Goal: Register for event/course

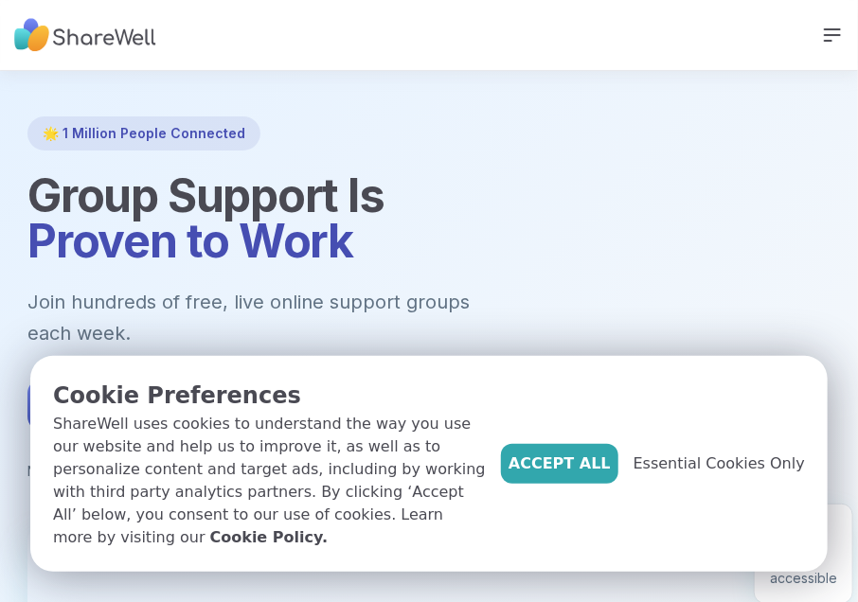
click at [221, 379] on button "Get Started Free" at bounding box center [140, 405] width 226 height 53
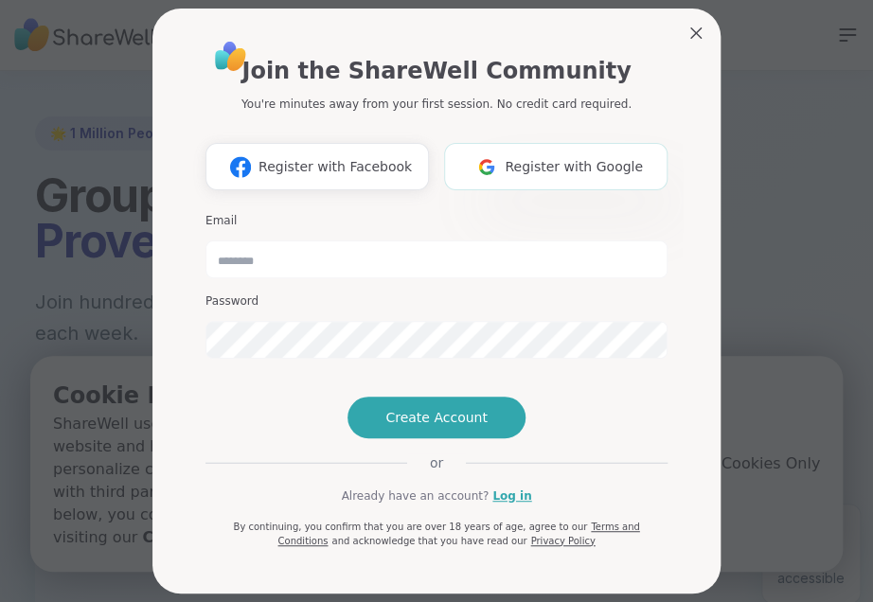
click at [563, 160] on span "Register with Google" at bounding box center [574, 167] width 138 height 20
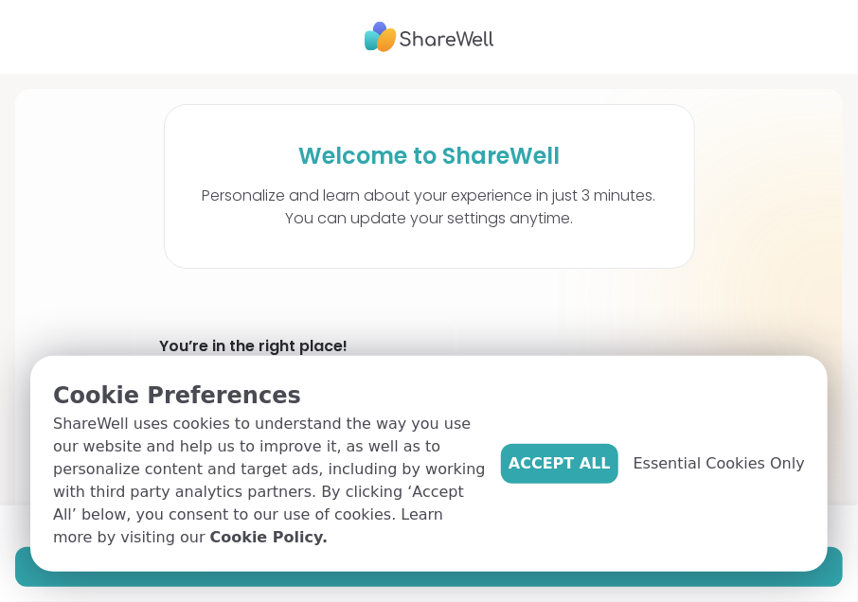
scroll to position [81, 0]
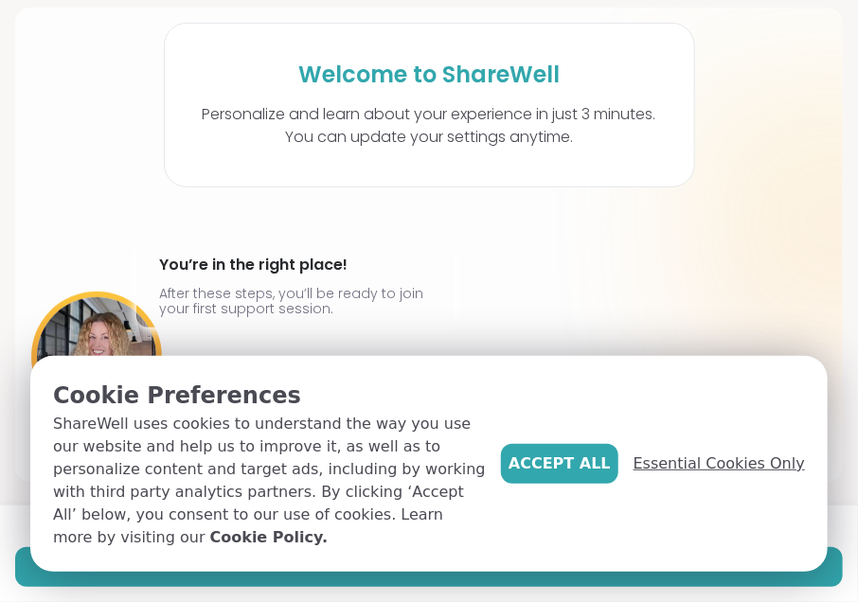
click at [712, 475] on span "Essential Cookies Only" at bounding box center [719, 464] width 171 height 23
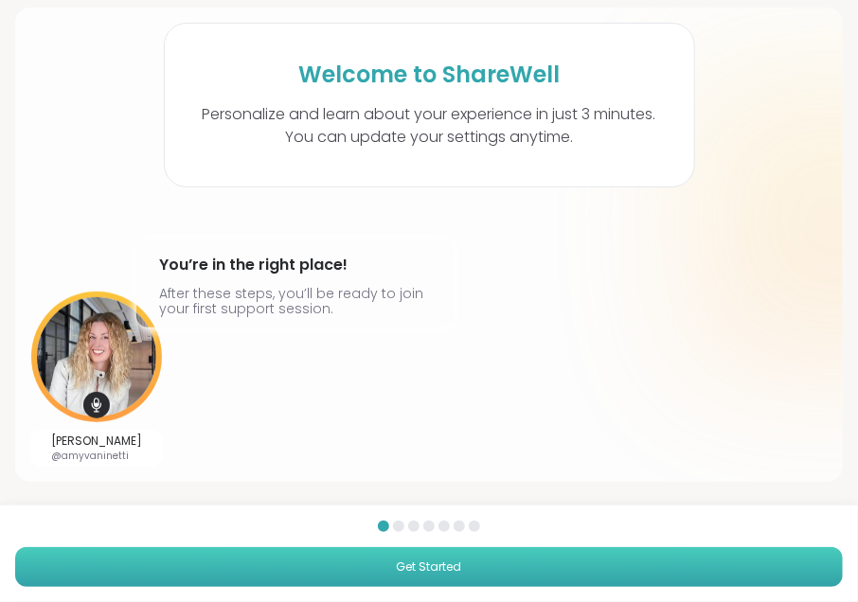
click at [615, 561] on button "Get Started" at bounding box center [429, 567] width 828 height 40
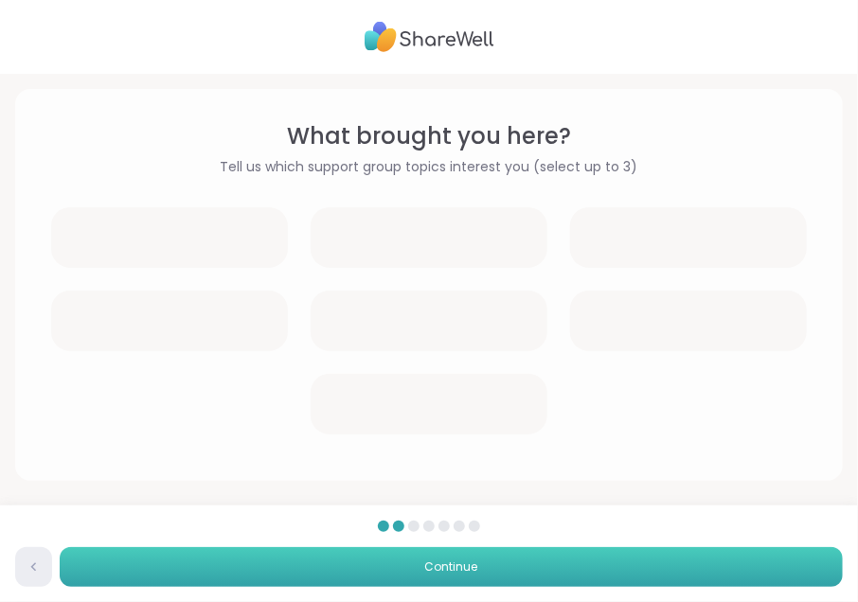
scroll to position [0, 0]
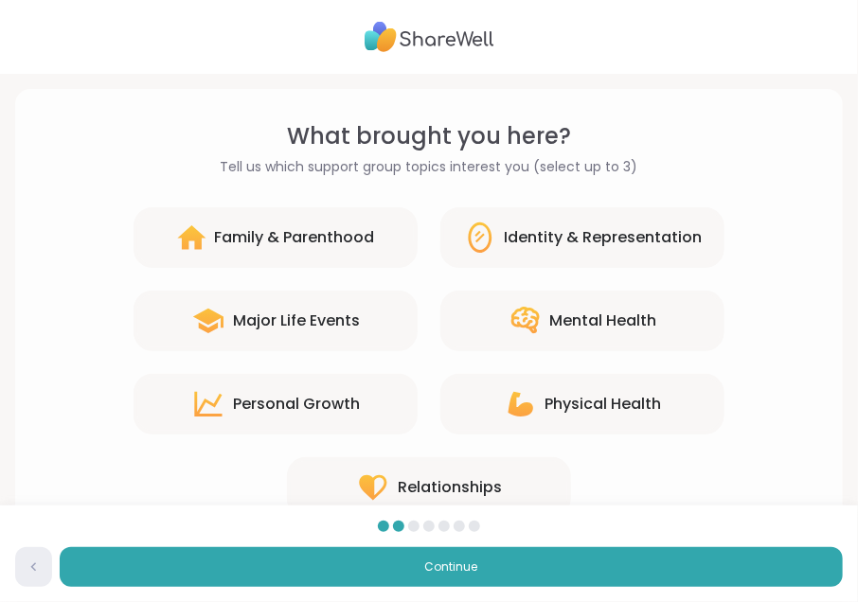
click at [644, 314] on div "Mental Health" at bounding box center [603, 321] width 107 height 23
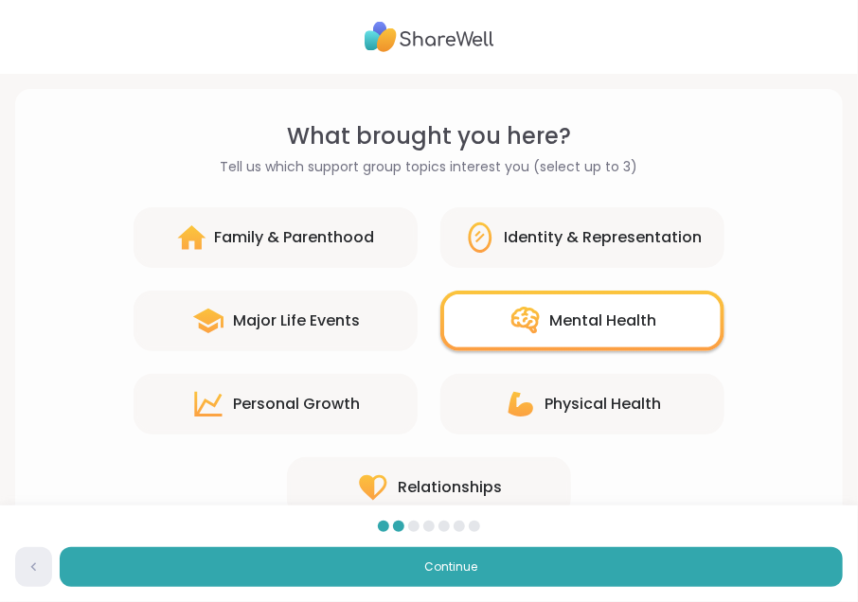
click at [602, 397] on div "Physical Health" at bounding box center [604, 404] width 117 height 23
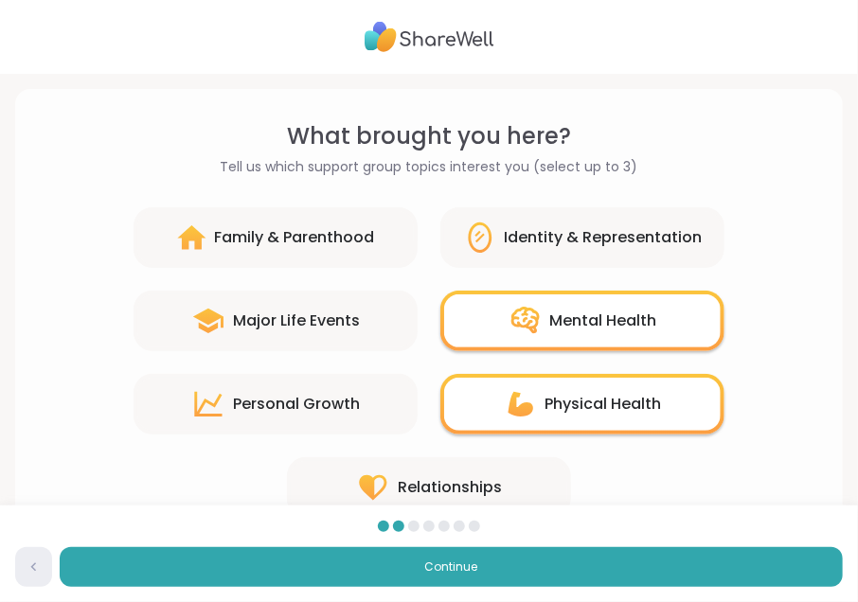
click at [361, 398] on div "Personal Growth" at bounding box center [276, 404] width 284 height 61
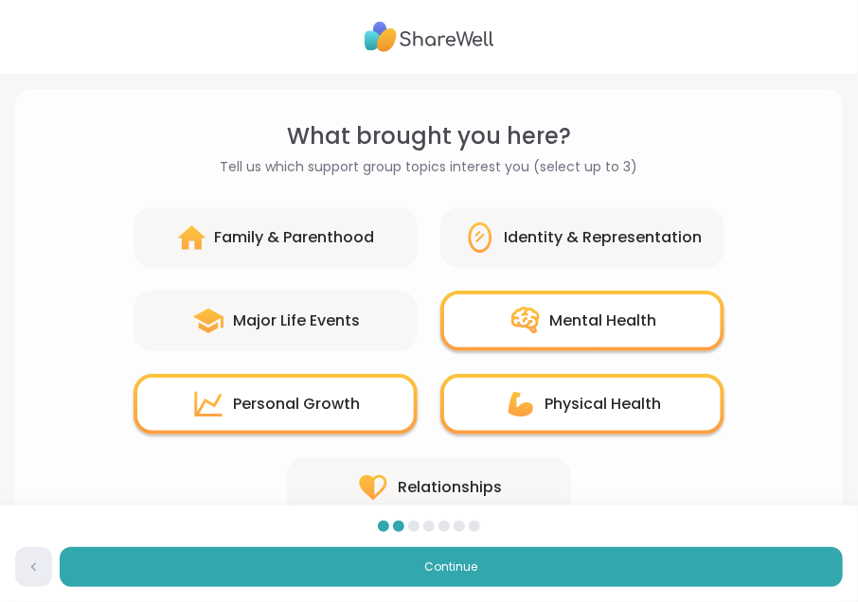
scroll to position [66, 0]
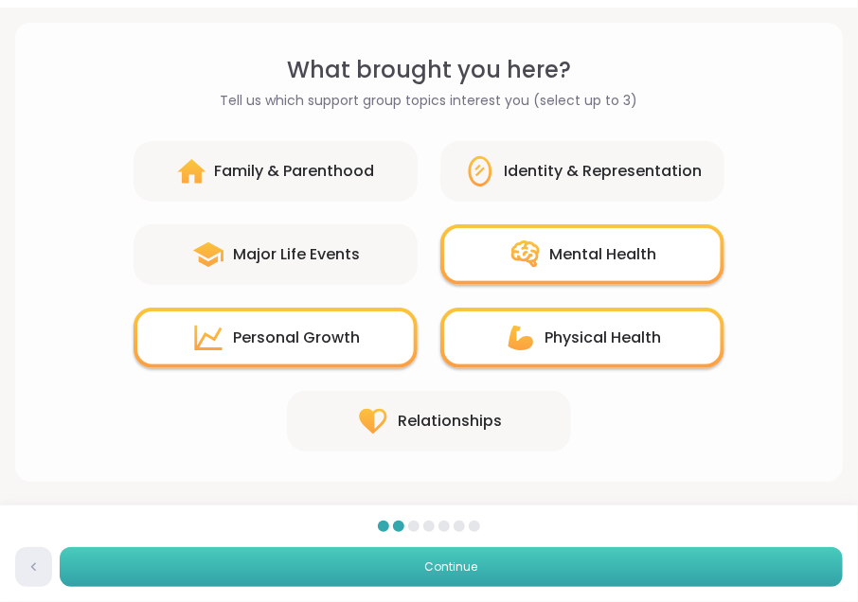
click at [575, 566] on button "Continue" at bounding box center [451, 567] width 783 height 40
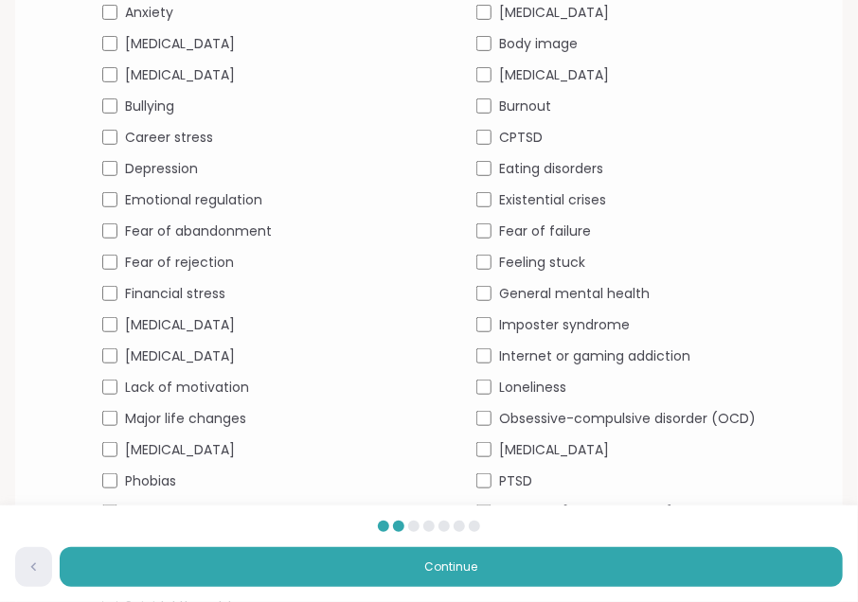
scroll to position [432, 0]
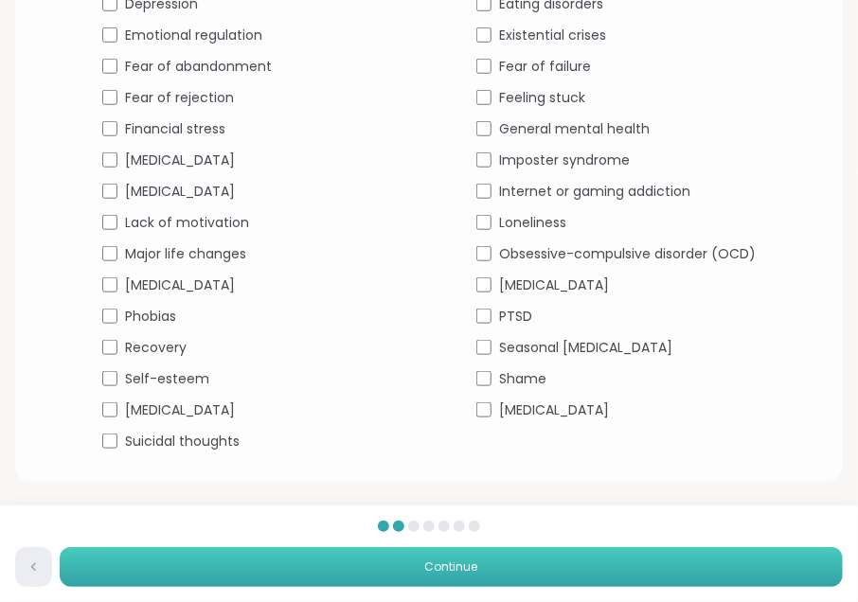
click at [587, 567] on button "Continue" at bounding box center [451, 567] width 783 height 40
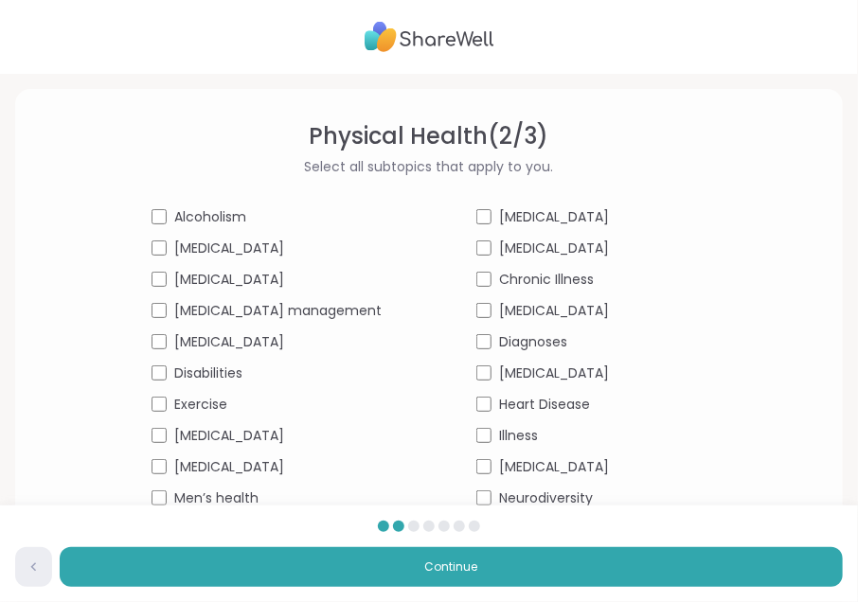
scroll to position [119, 0]
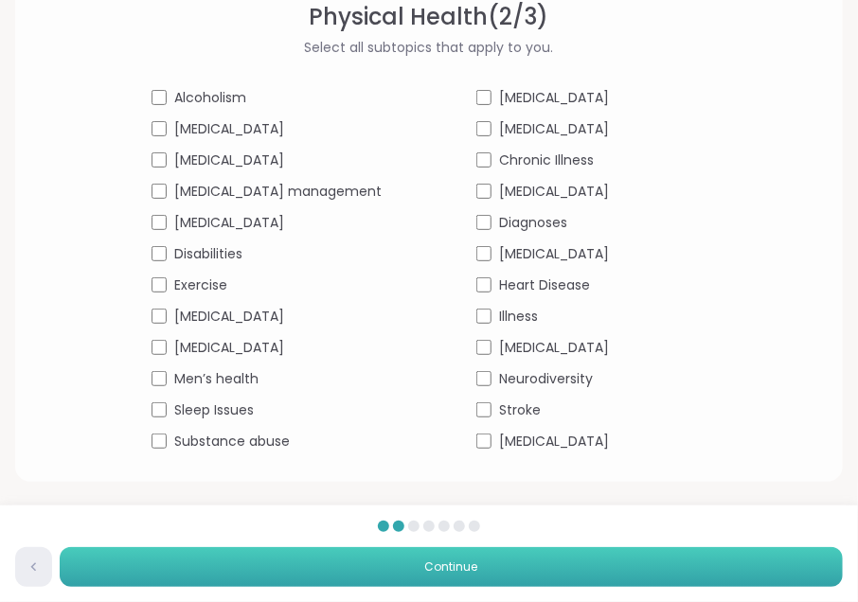
click at [625, 562] on button "Continue" at bounding box center [451, 567] width 783 height 40
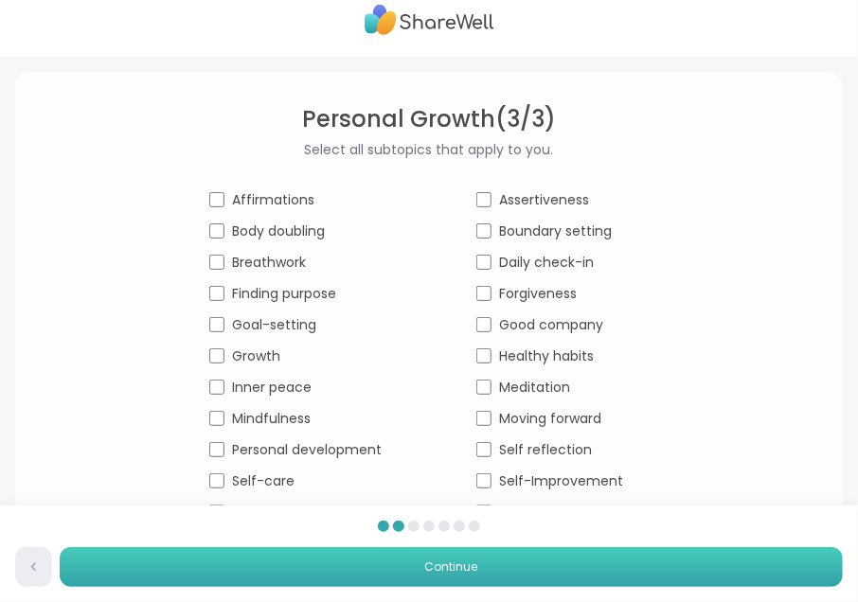
scroll to position [88, 0]
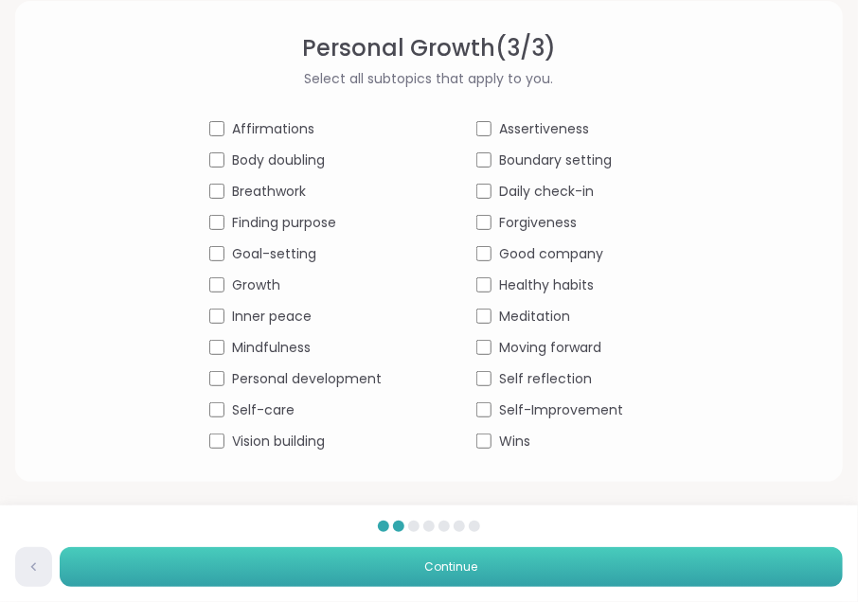
click at [514, 567] on button "Continue" at bounding box center [451, 567] width 783 height 40
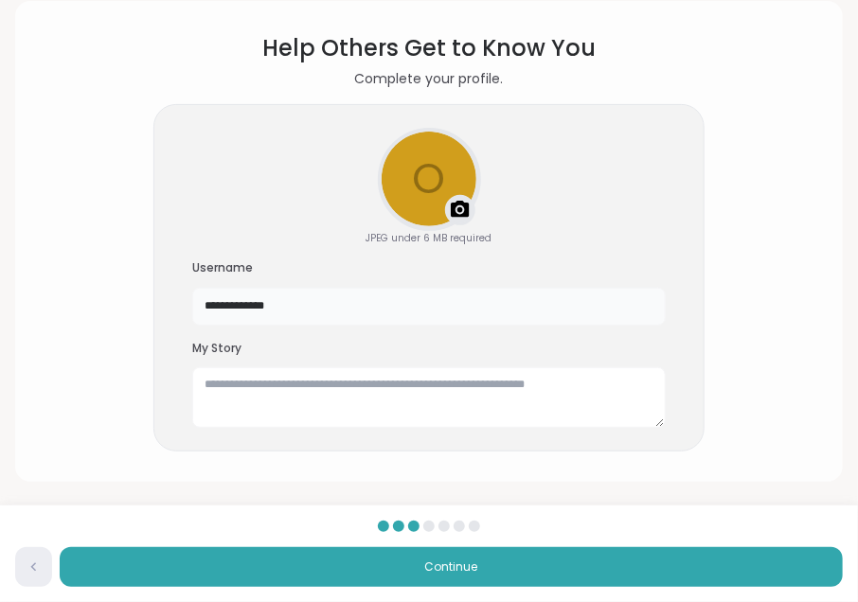
click at [568, 312] on input "**********" at bounding box center [429, 307] width 474 height 38
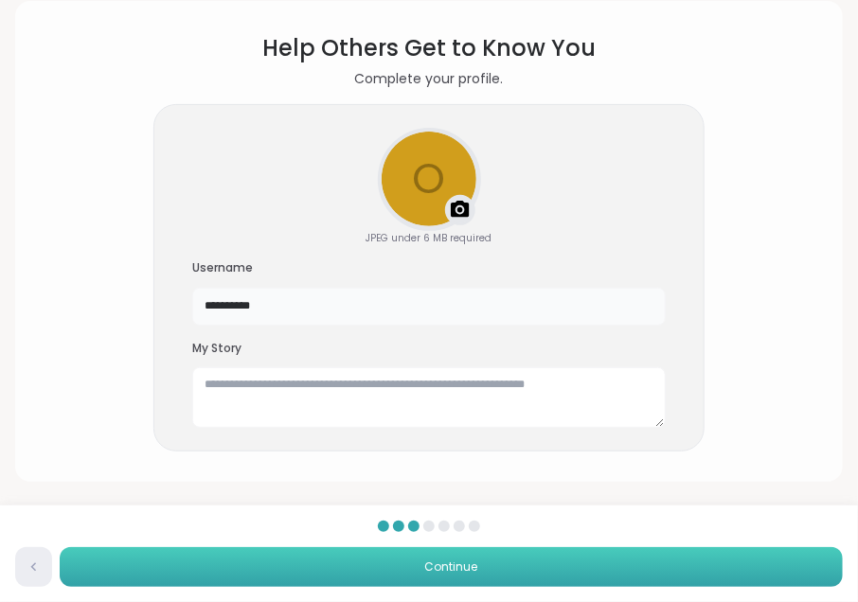
type input "**********"
click at [598, 562] on button "Continue" at bounding box center [451, 567] width 783 height 40
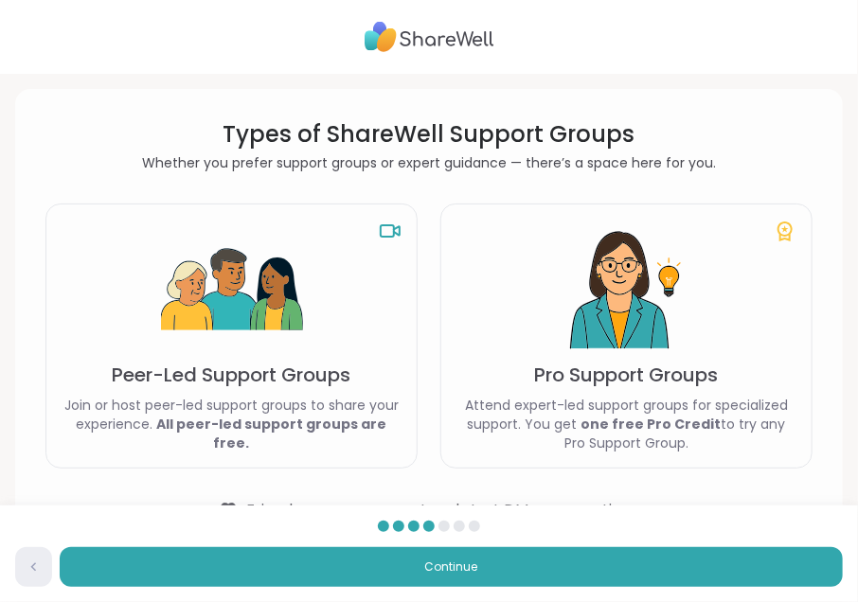
scroll to position [70, 0]
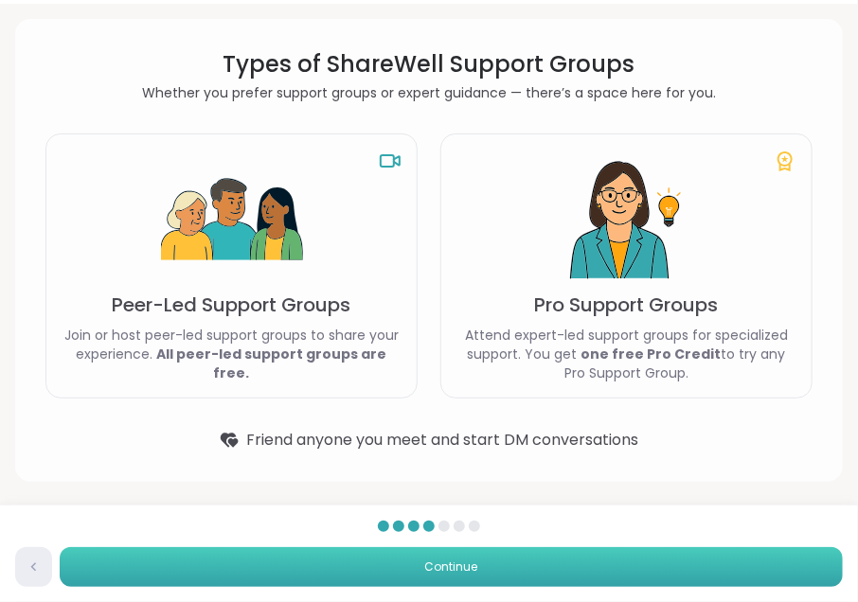
click at [595, 557] on button "Continue" at bounding box center [451, 567] width 783 height 40
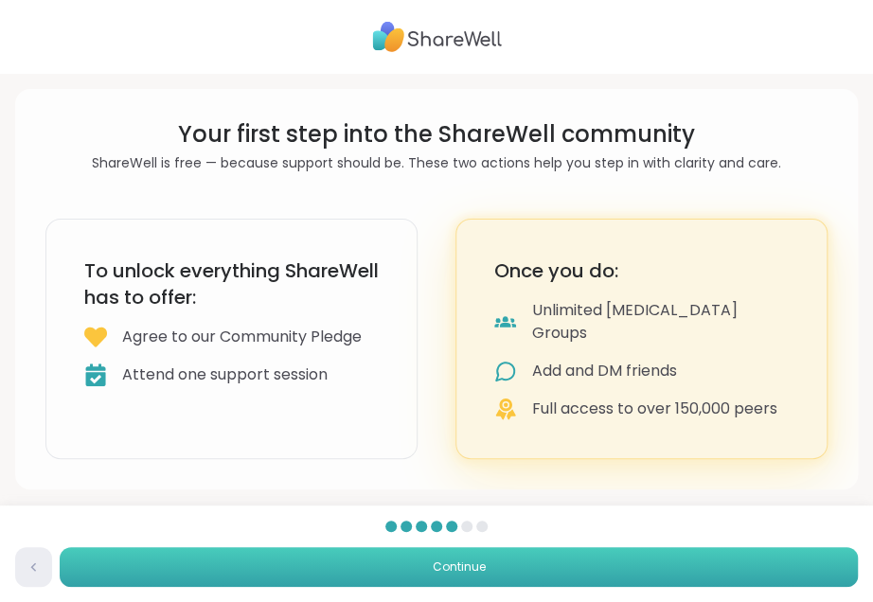
click at [636, 569] on button "Continue" at bounding box center [459, 567] width 798 height 40
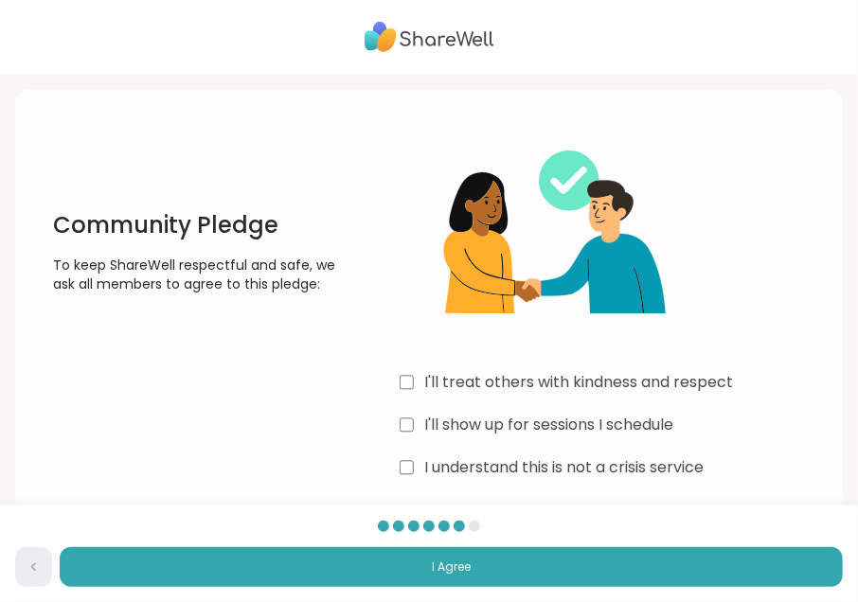
scroll to position [32, 0]
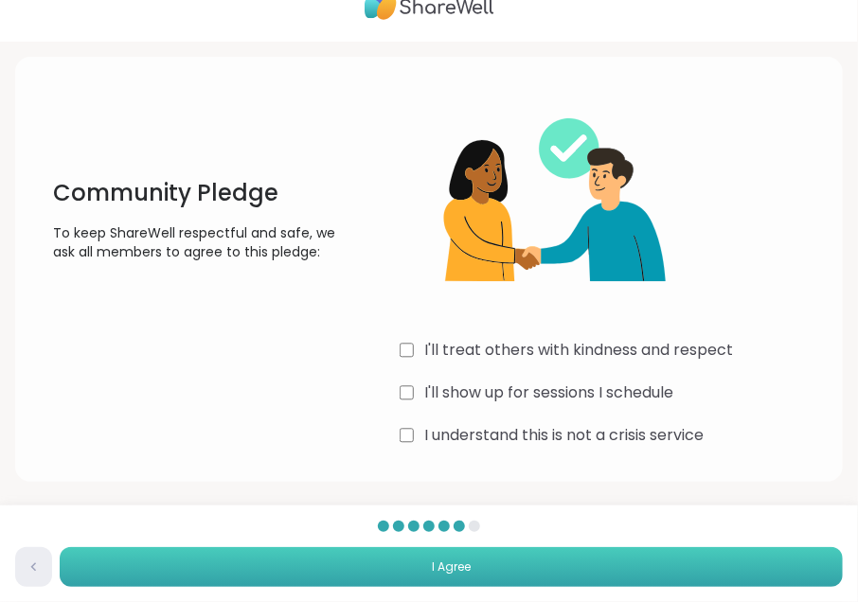
click at [455, 562] on span "I Agree" at bounding box center [451, 567] width 39 height 17
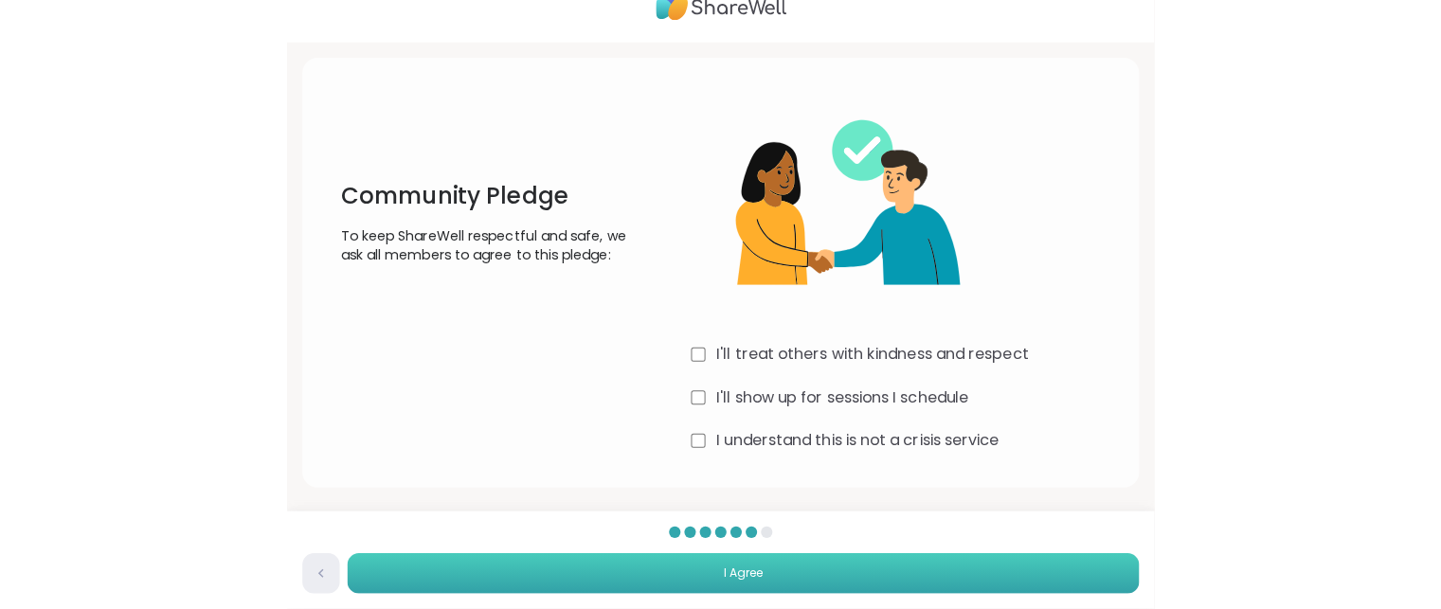
scroll to position [0, 0]
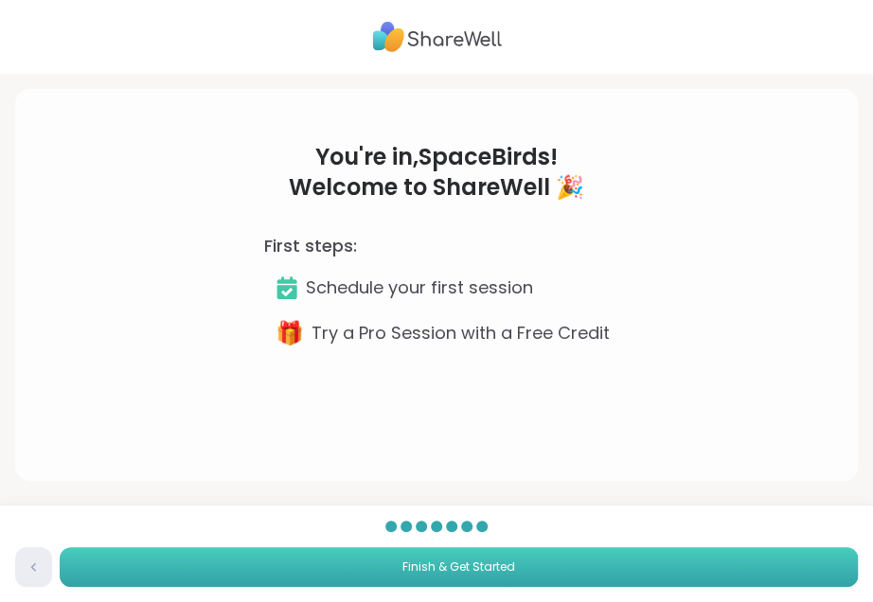
click at [496, 567] on span "Finish & Get Started" at bounding box center [459, 567] width 113 height 17
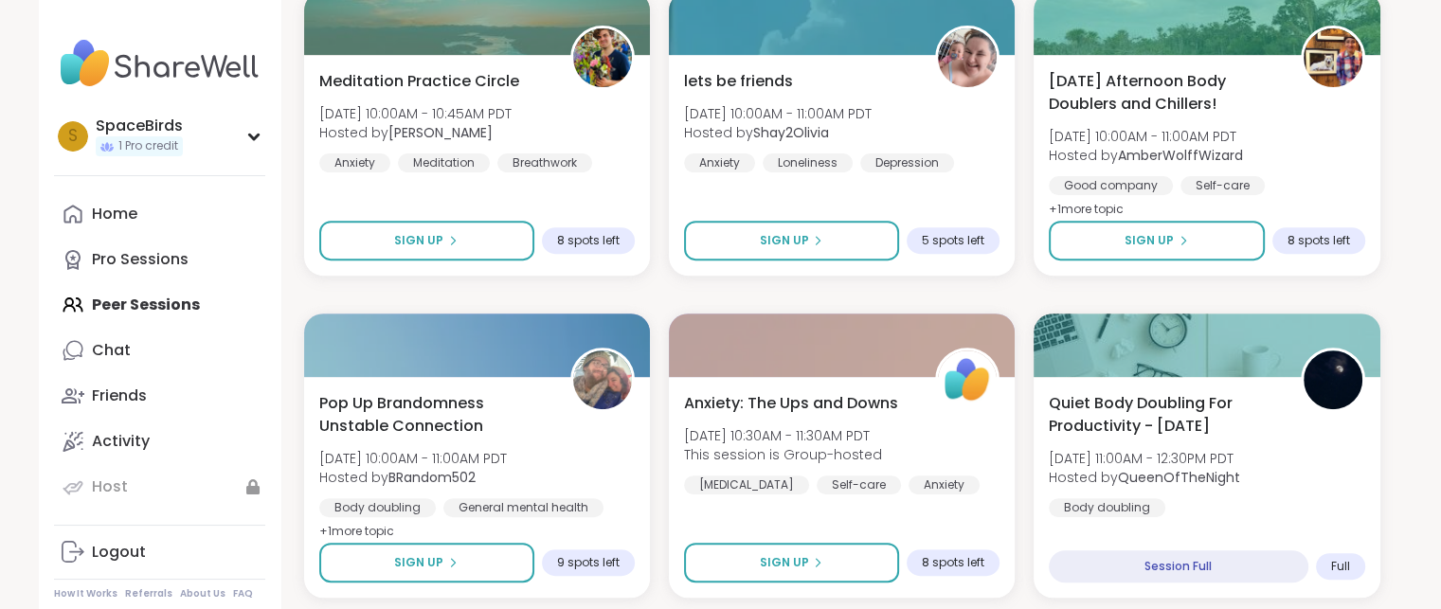
scroll to position [697, 0]
click at [857, 157] on b "AmberWolffWizard" at bounding box center [1180, 155] width 128 height 19
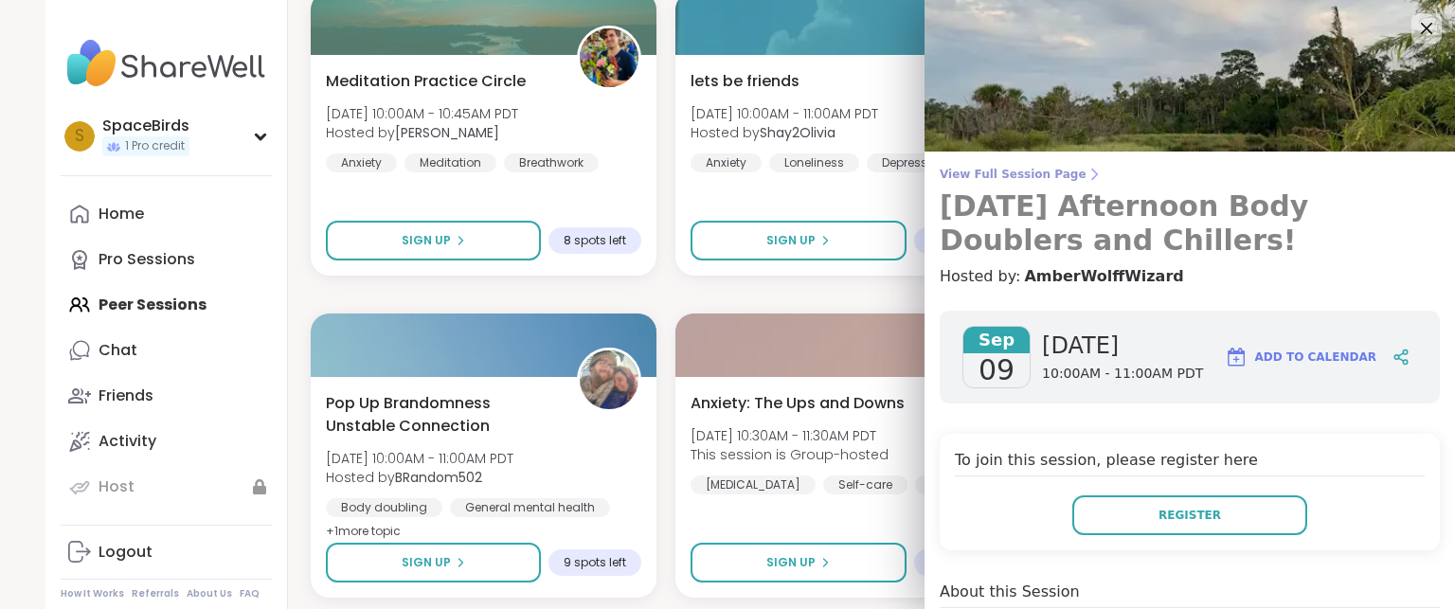
click at [857, 173] on span "View Full Session Page" at bounding box center [1190, 174] width 500 height 15
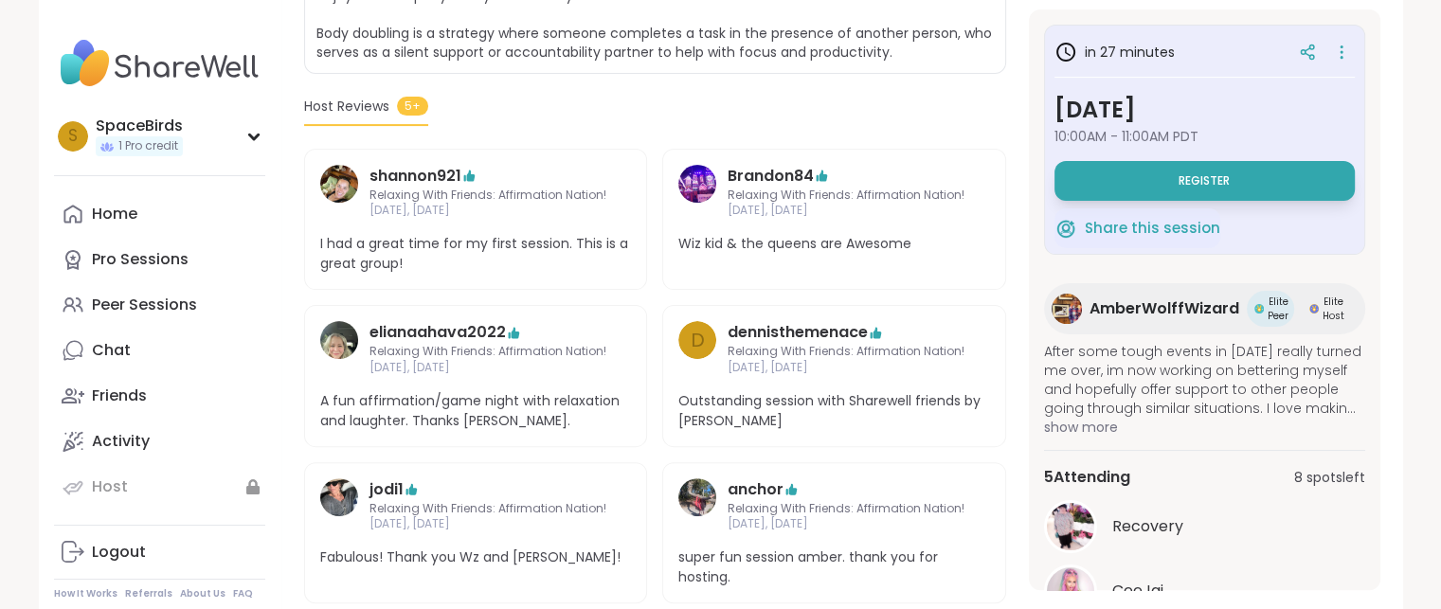
scroll to position [620, 0]
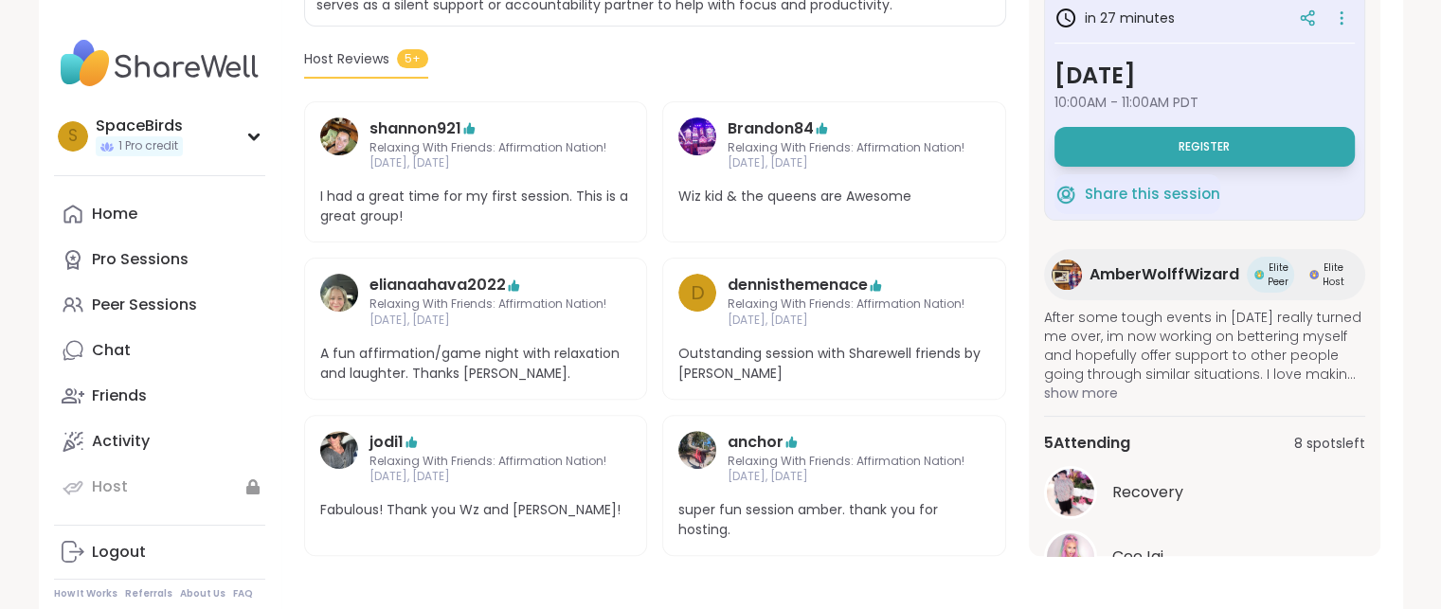
click at [857, 392] on span "show more" at bounding box center [1204, 393] width 321 height 19
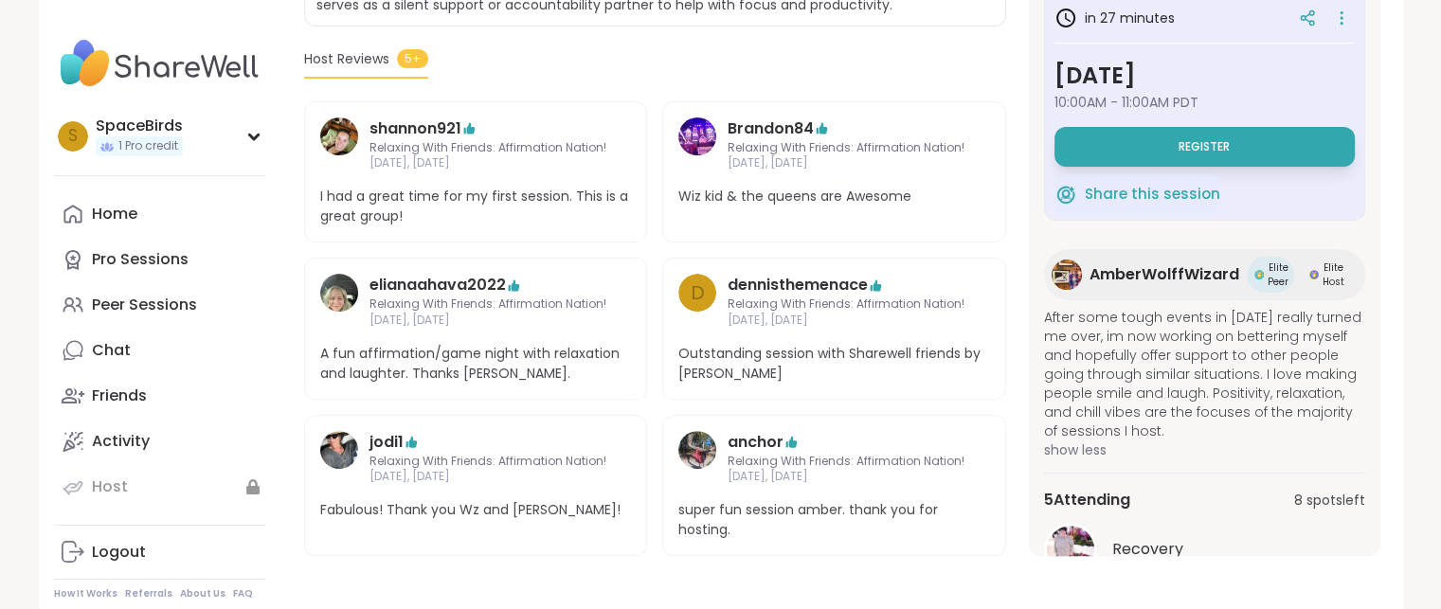
scroll to position [208, 0]
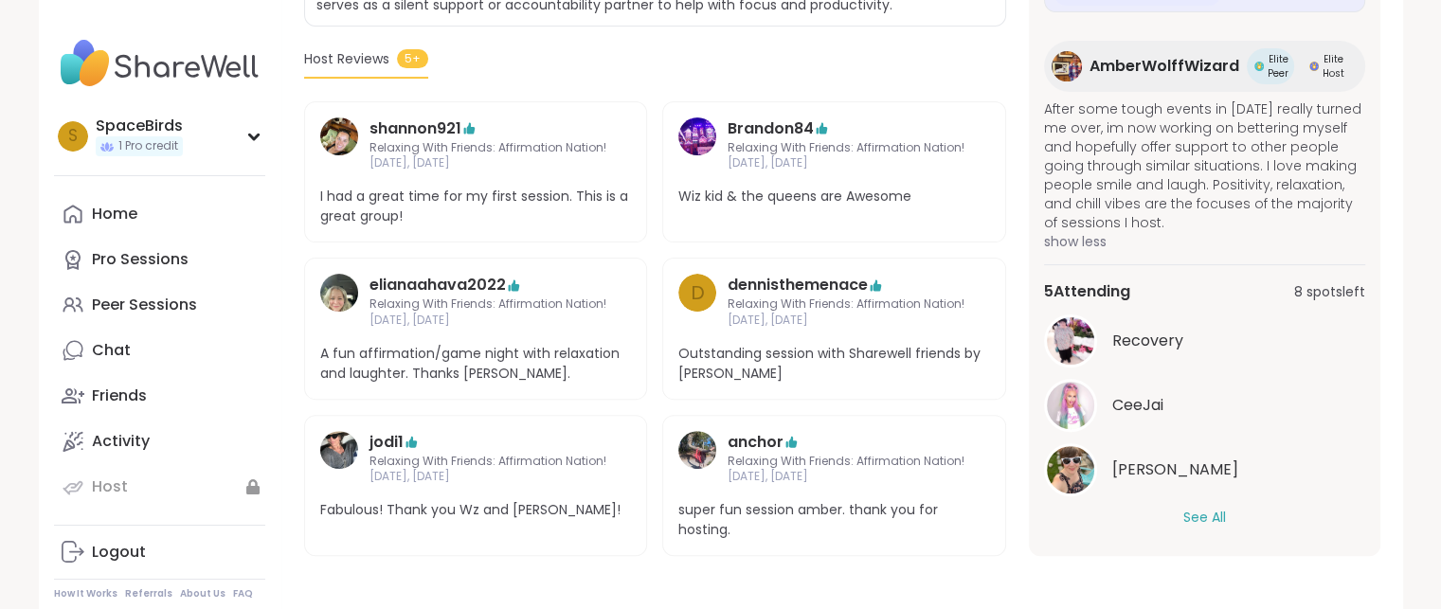
click at [857, 536] on div "5 Attending 8 spots left Recovery CeeJai [PERSON_NAME] See All" at bounding box center [1204, 403] width 321 height 278
click at [857, 512] on button "See All" at bounding box center [1204, 518] width 43 height 20
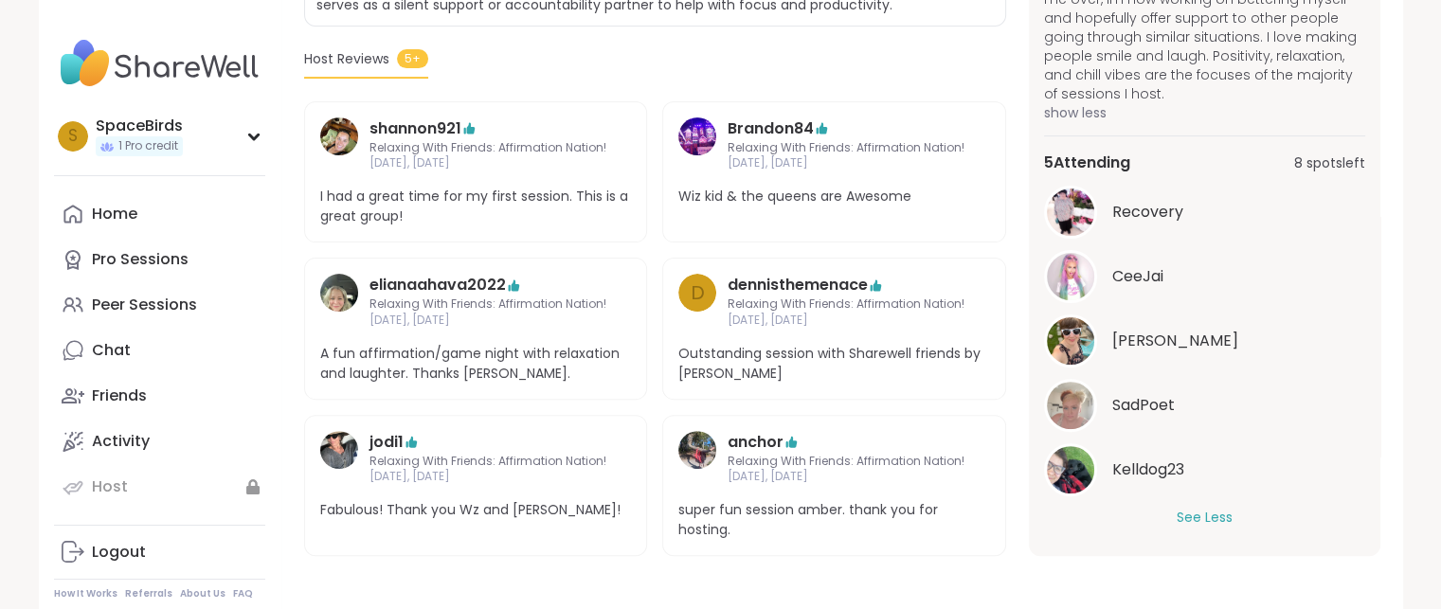
click at [857, 213] on img at bounding box center [1070, 211] width 47 height 47
